Goal: Use online tool/utility

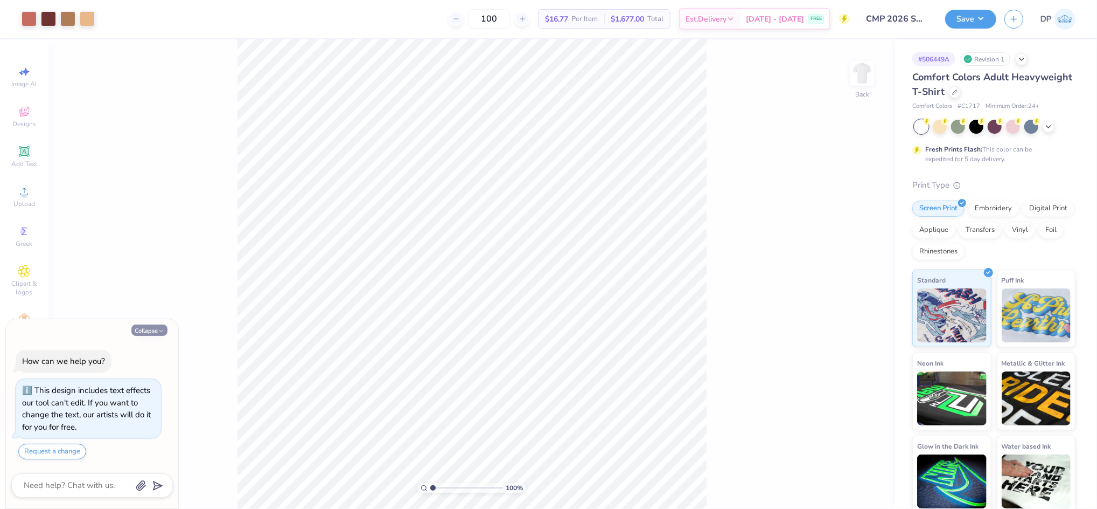
click at [142, 334] on button "Collapse" at bounding box center [149, 329] width 36 height 11
type textarea "x"
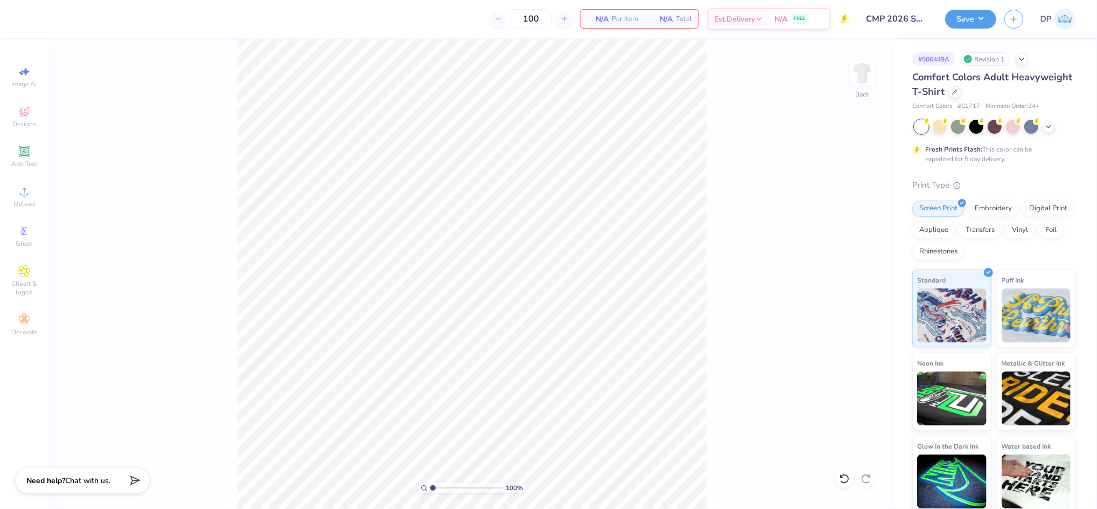
click at [840, 473] on icon at bounding box center [844, 478] width 11 height 11
click at [838, 475] on div "100 % Back" at bounding box center [471, 273] width 847 height 469
drag, startPoint x: 434, startPoint y: 489, endPoint x: 442, endPoint y: 489, distance: 7.5
click at [442, 489] on input "range" at bounding box center [466, 488] width 73 height 10
drag, startPoint x: 444, startPoint y: 489, endPoint x: 407, endPoint y: 494, distance: 37.5
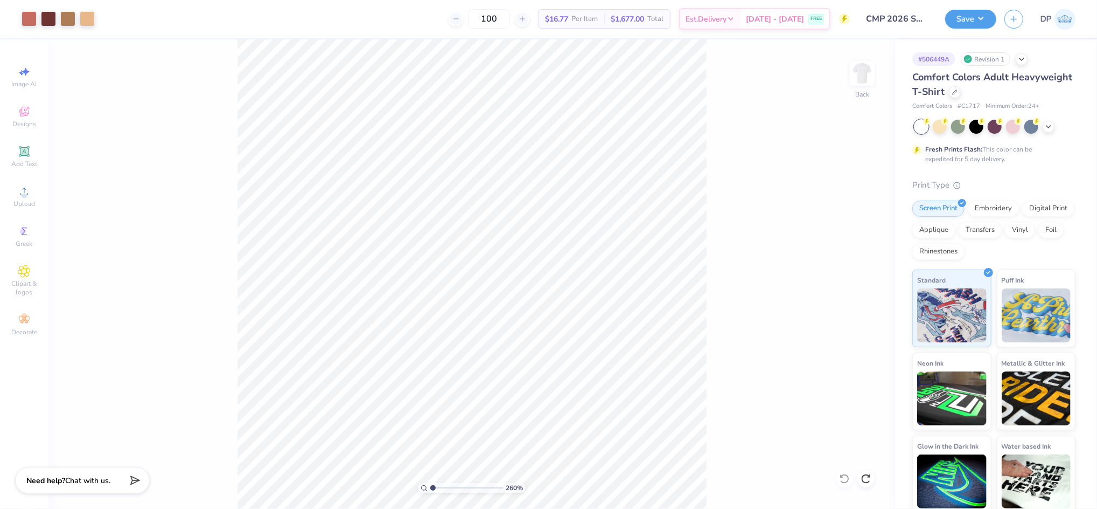
type input "1"
click at [430, 492] on input "range" at bounding box center [466, 488] width 73 height 10
click at [37, 193] on div "Upload" at bounding box center [24, 196] width 38 height 32
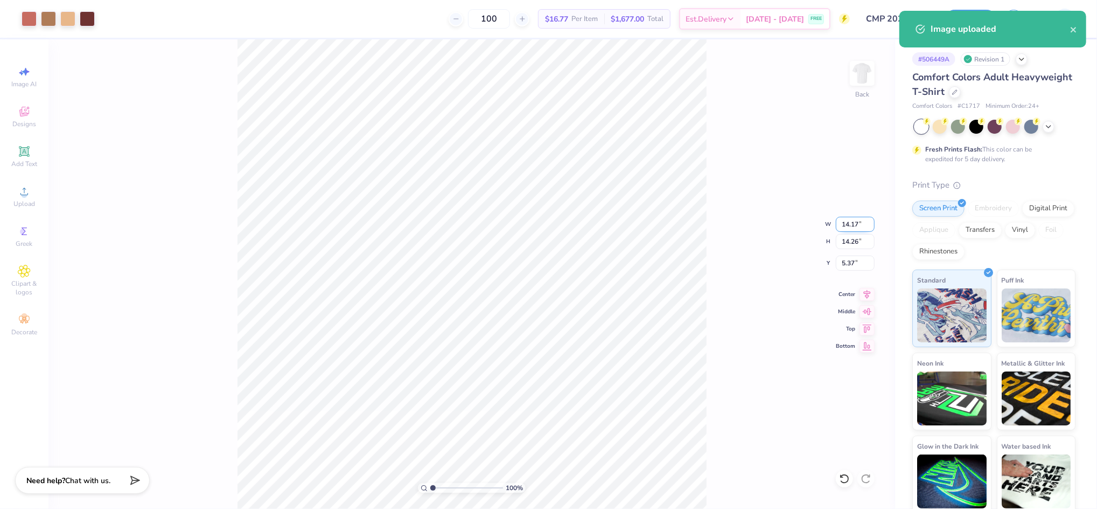
click at [851, 223] on input "14.17" at bounding box center [855, 224] width 39 height 15
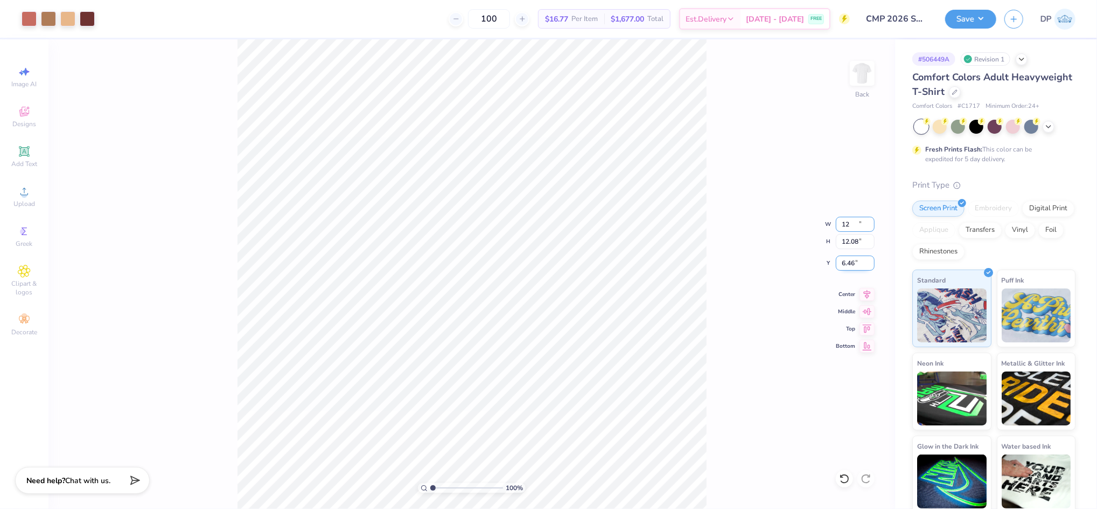
type input "12.00"
type input "12.08"
click at [848, 258] on input "6.46" at bounding box center [855, 262] width 39 height 15
type input "3.00"
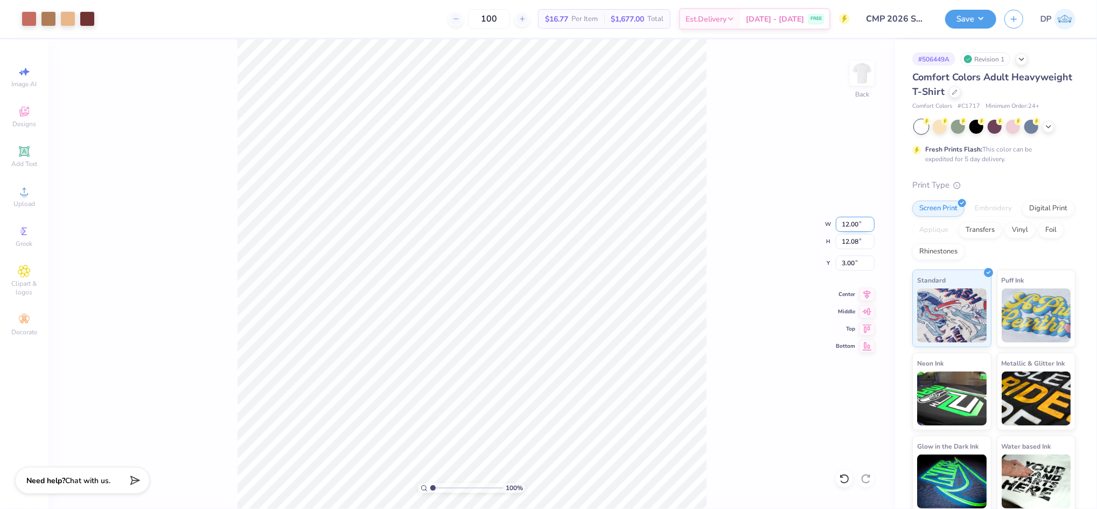
click at [843, 218] on input "12.00" at bounding box center [855, 224] width 39 height 15
type input "10.00"
type input "10.06"
click at [848, 263] on input "4.01" at bounding box center [855, 262] width 39 height 15
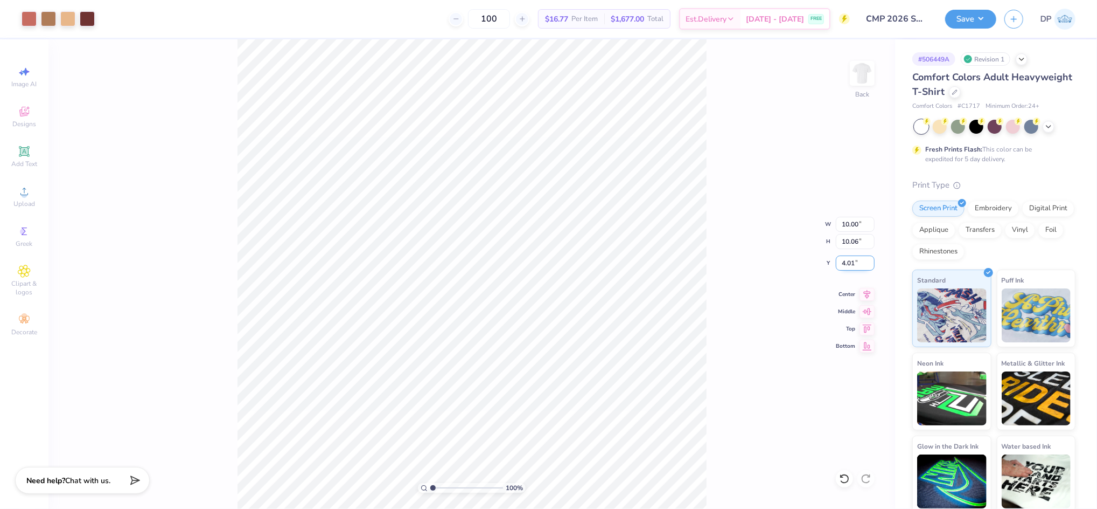
click at [848, 262] on input "4.01" at bounding box center [855, 262] width 39 height 15
type input "3.00"
click at [851, 222] on input "10.00" at bounding box center [855, 224] width 39 height 15
type input "11.00"
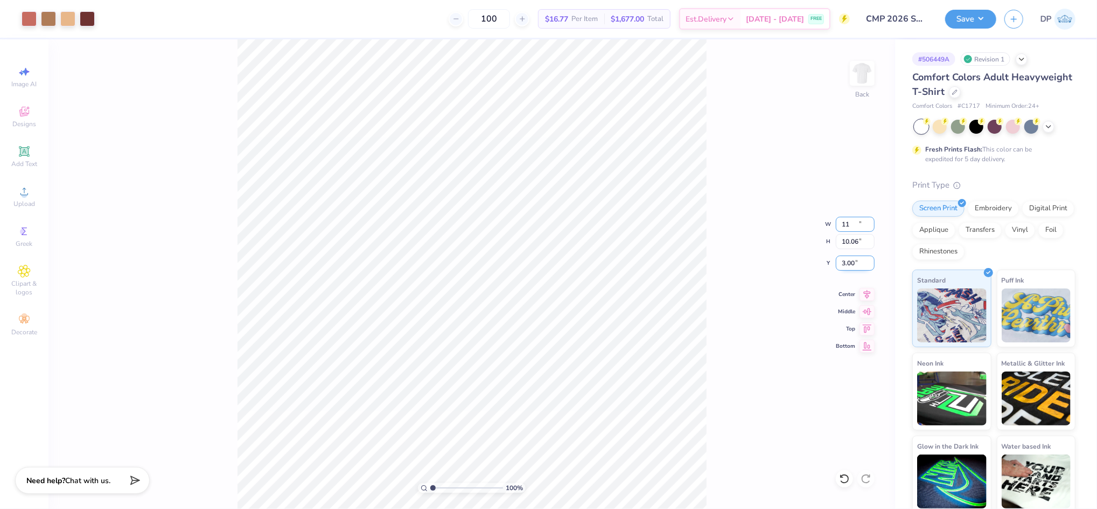
type input "11.07"
type input "2.50"
click at [733, 186] on div "100 % Back W 11.00 11.00 " H 11.07 11.07 " Y 2.50 2.50 " Center Middle Top Bott…" at bounding box center [471, 273] width 847 height 469
drag, startPoint x: 433, startPoint y: 484, endPoint x: 439, endPoint y: 485, distance: 6.0
click at [439, 485] on input "range" at bounding box center [466, 488] width 73 height 10
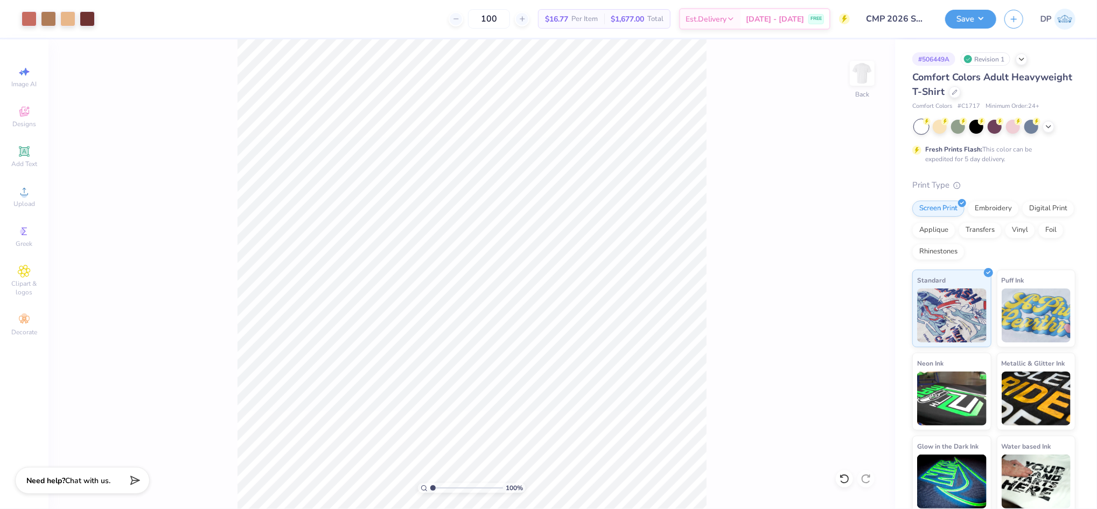
drag, startPoint x: 440, startPoint y: 486, endPoint x: 427, endPoint y: 487, distance: 12.4
type input "1"
click at [430, 487] on input "range" at bounding box center [466, 488] width 73 height 10
click at [847, 262] on input "2.30" at bounding box center [855, 262] width 39 height 15
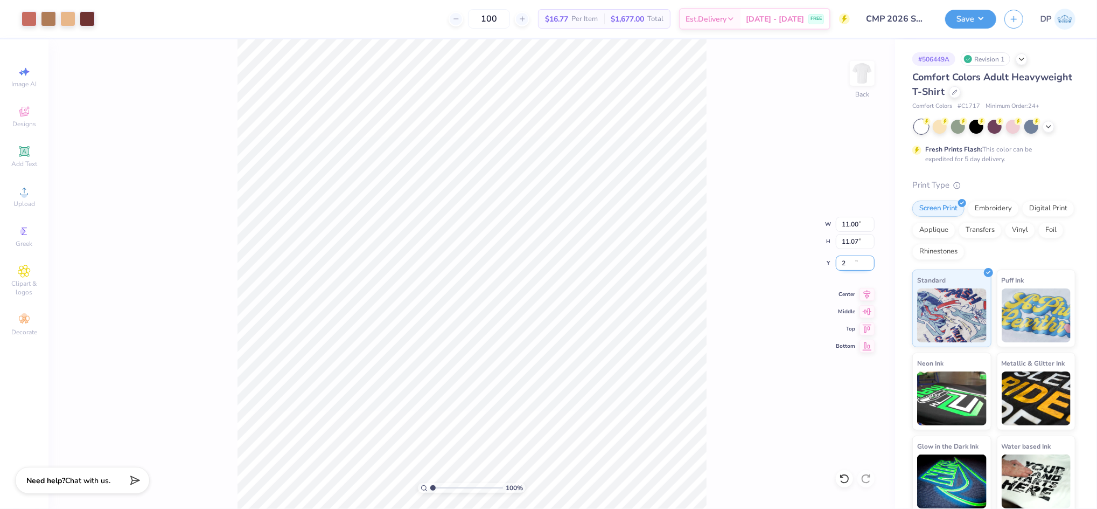
type input "2.00"
click at [976, 16] on button "Save" at bounding box center [971, 17] width 51 height 19
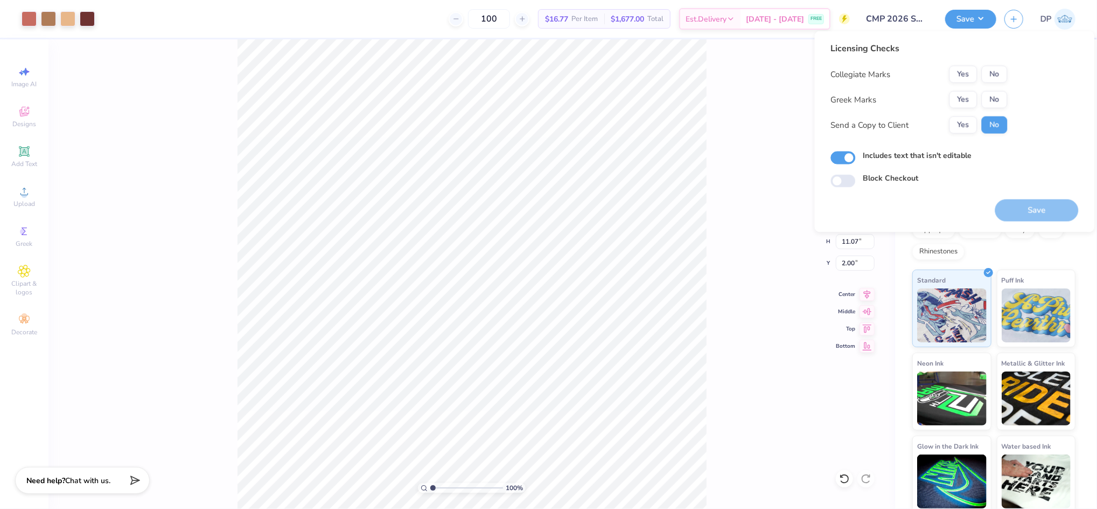
click at [760, 248] on div "100 % Back W 11.00 11.00 " H 11.07 11.07 " Y 2.00 2.00 " Center Middle Top Bott…" at bounding box center [471, 273] width 847 height 469
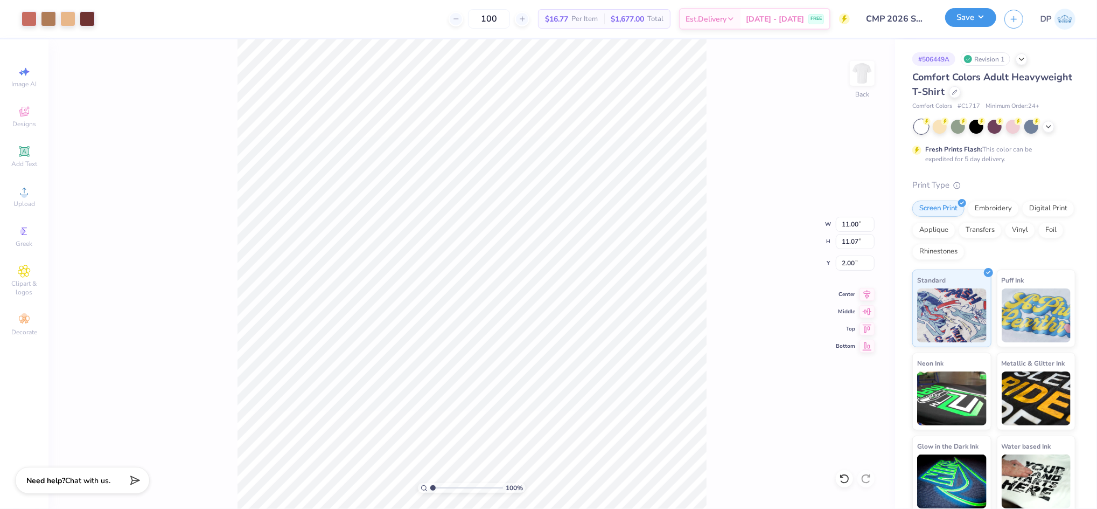
click at [983, 18] on button "Save" at bounding box center [971, 17] width 51 height 19
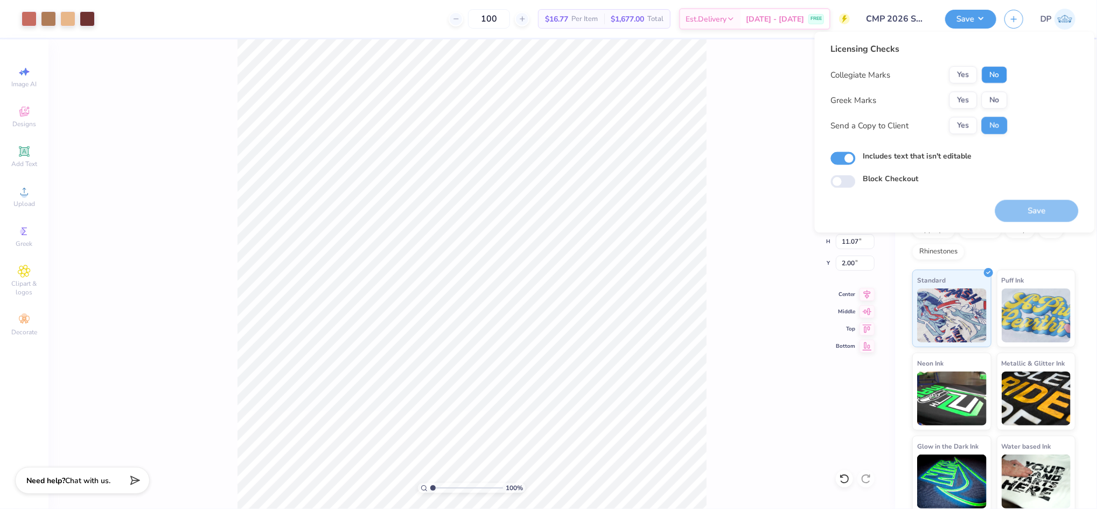
click at [982, 68] on button "No" at bounding box center [995, 74] width 26 height 17
click at [989, 96] on button "No" at bounding box center [995, 100] width 26 height 17
click at [960, 123] on button "Yes" at bounding box center [964, 125] width 28 height 17
click at [1018, 212] on button "Save" at bounding box center [1038, 211] width 84 height 22
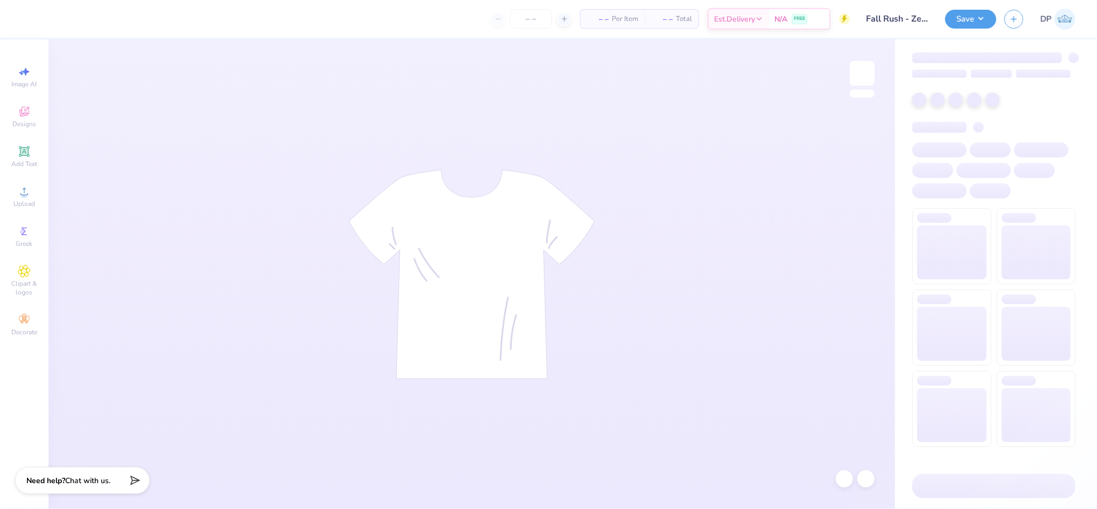
type input "Fall Rush - Zeta Psi at [GEOGRAPHIC_DATA][US_STATE]"
type input "60"
